Goal: Task Accomplishment & Management: Manage account settings

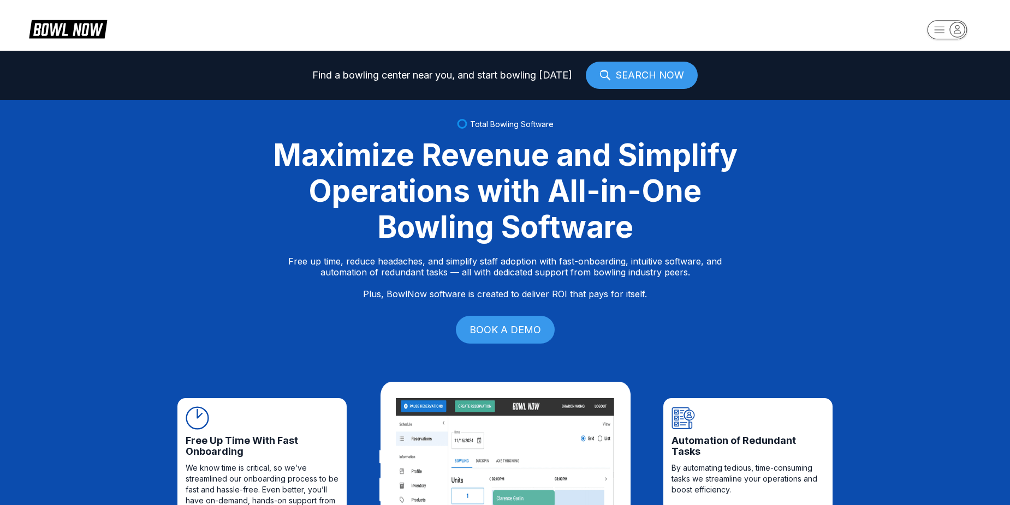
click at [939, 32] on rect "button" at bounding box center [947, 29] width 40 height 19
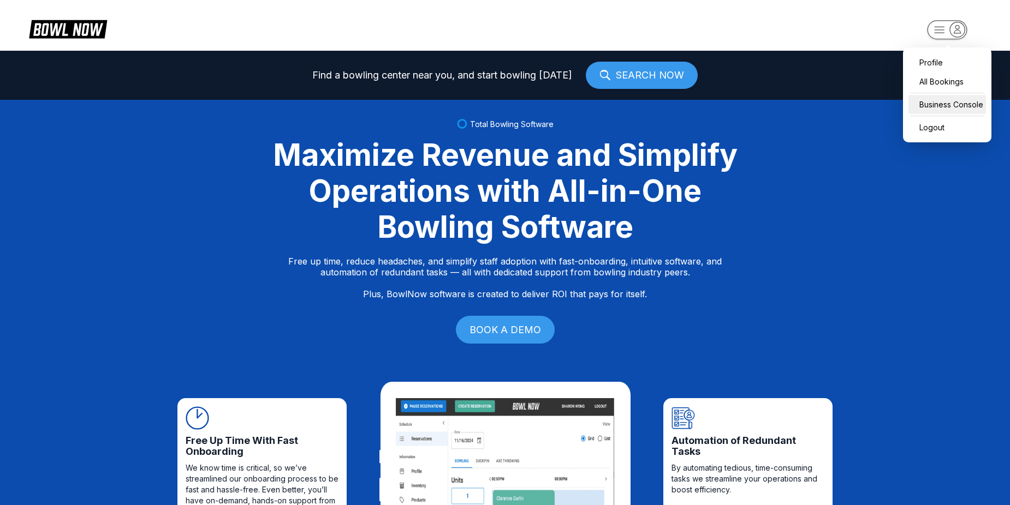
click at [953, 101] on div "Business Console" at bounding box center [947, 104] width 78 height 19
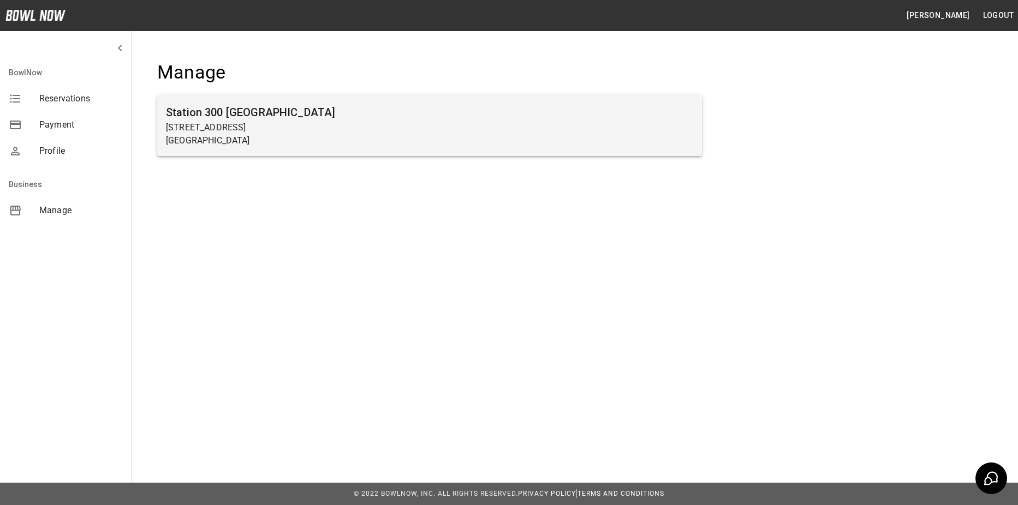
click at [414, 120] on h6 "Station 300 [GEOGRAPHIC_DATA]" at bounding box center [429, 112] width 527 height 17
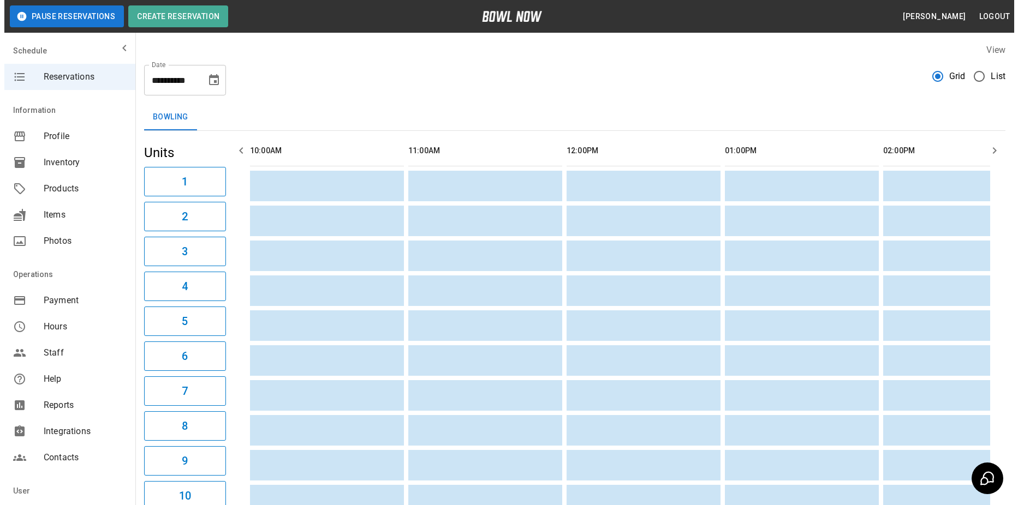
scroll to position [0, 792]
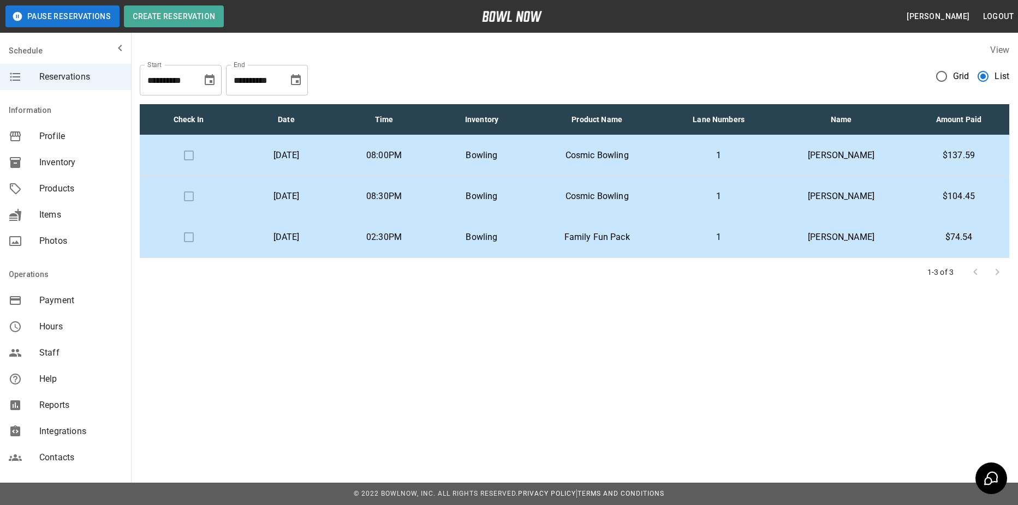
click at [765, 197] on p "1" at bounding box center [718, 196] width 93 height 13
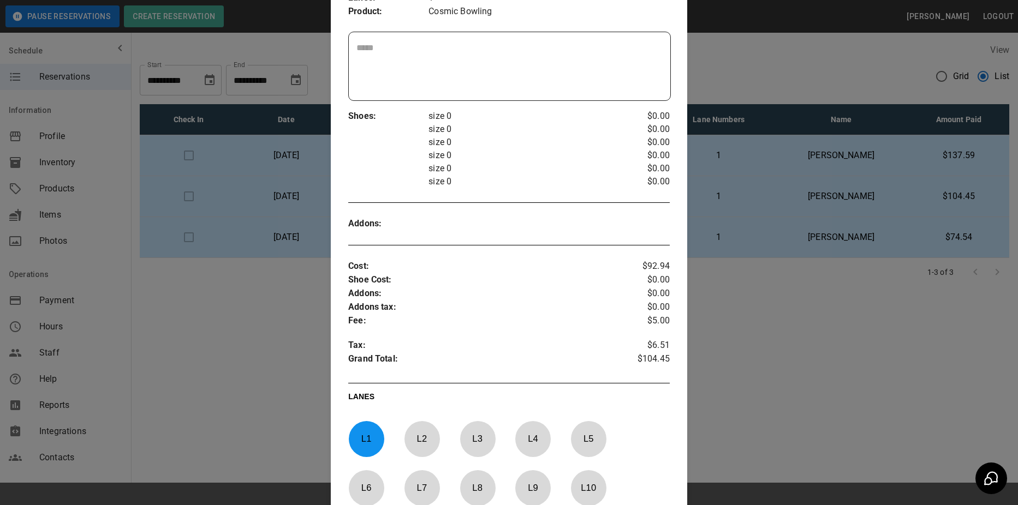
scroll to position [419, 0]
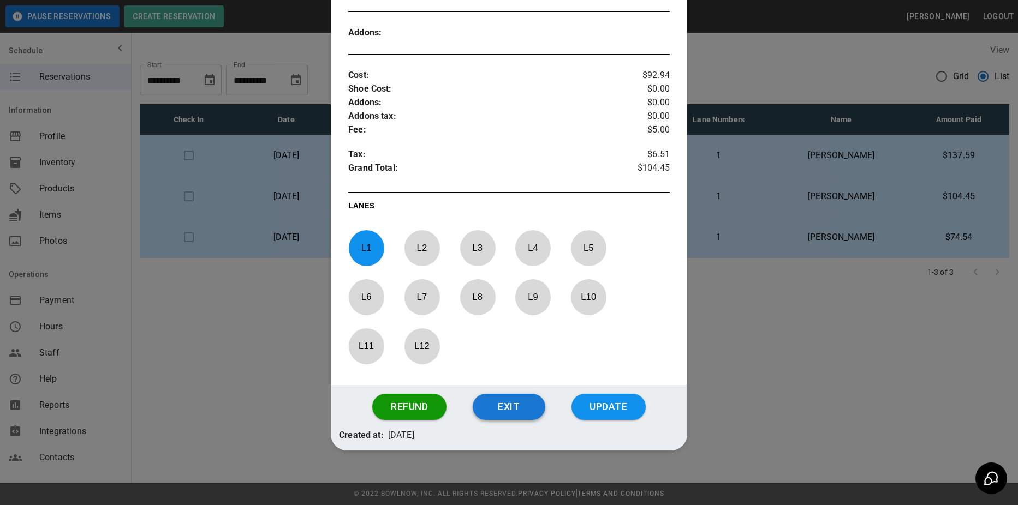
click at [499, 399] on button "Exit" at bounding box center [509, 407] width 73 height 26
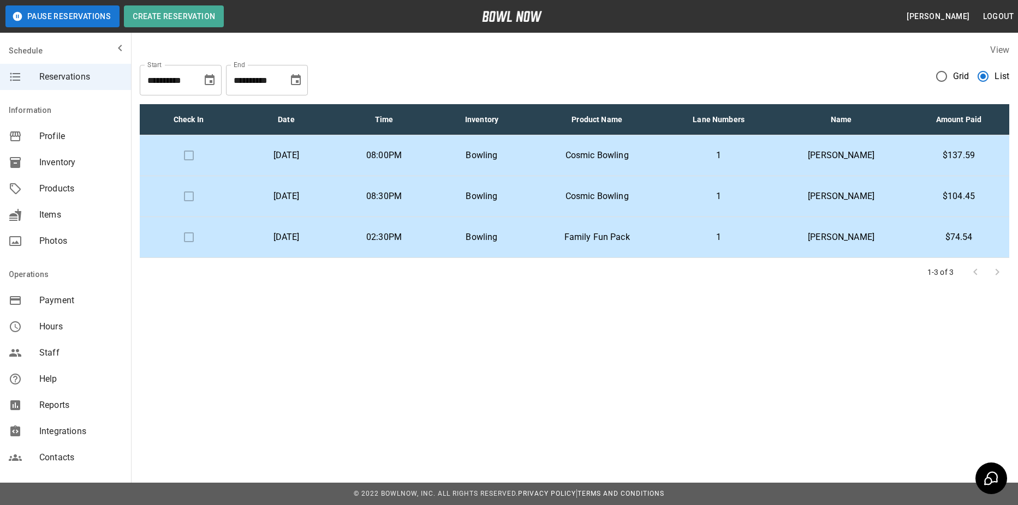
click at [595, 237] on p "Family Fun Pack" at bounding box center [596, 237] width 115 height 13
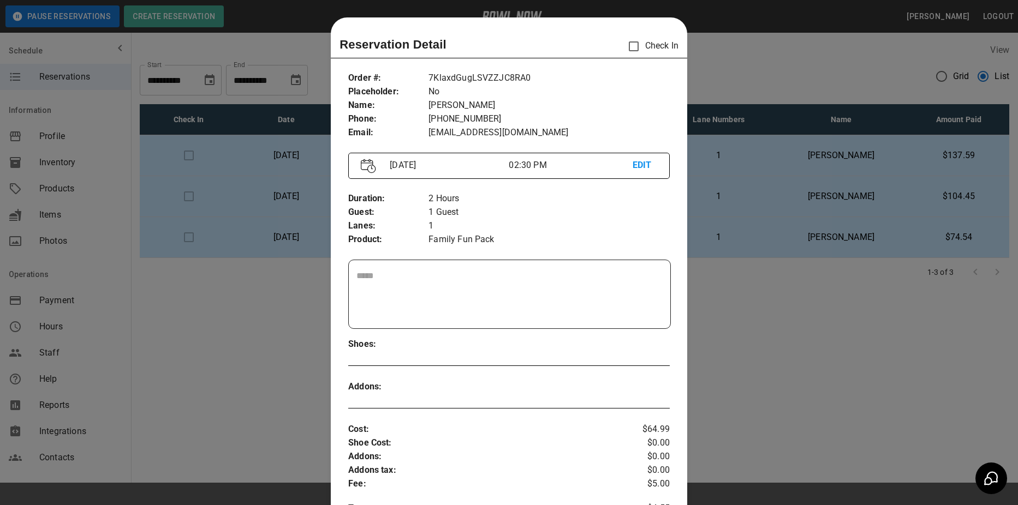
scroll to position [354, 0]
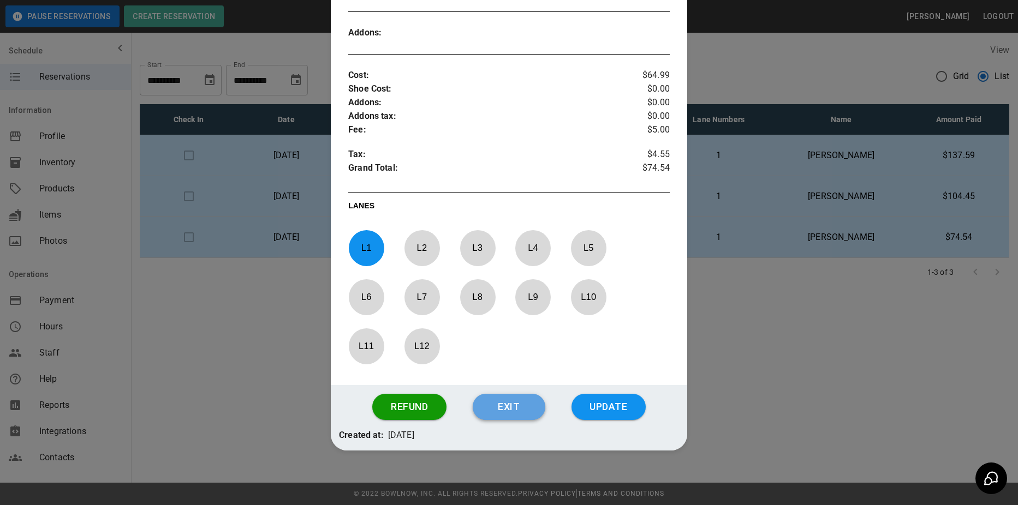
click at [519, 415] on button "Exit" at bounding box center [509, 407] width 73 height 26
